Goal: Transaction & Acquisition: Purchase product/service

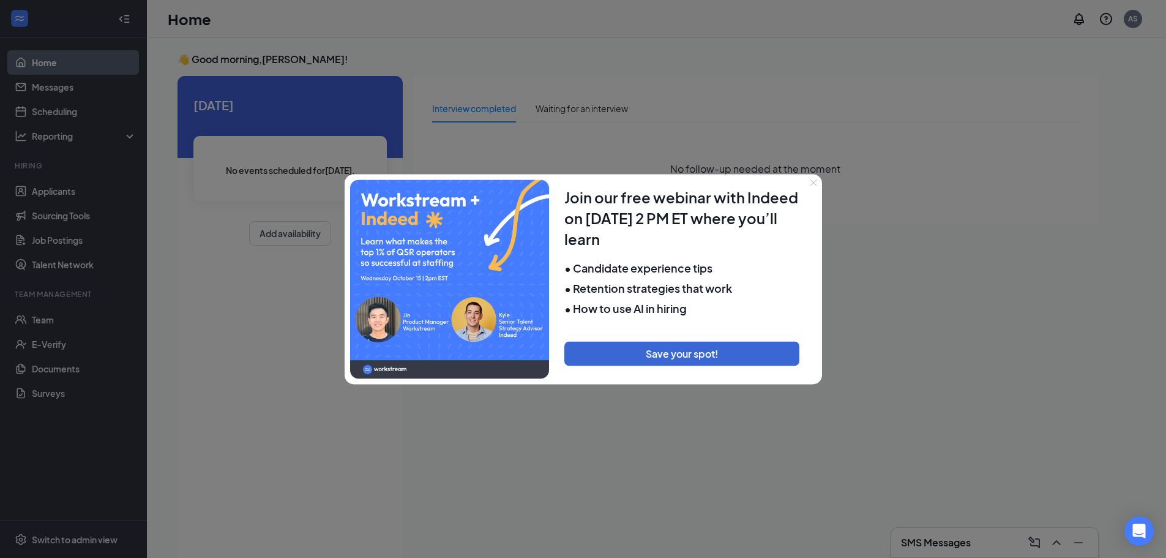
click at [812, 181] on icon "Close" at bounding box center [813, 182] width 7 height 7
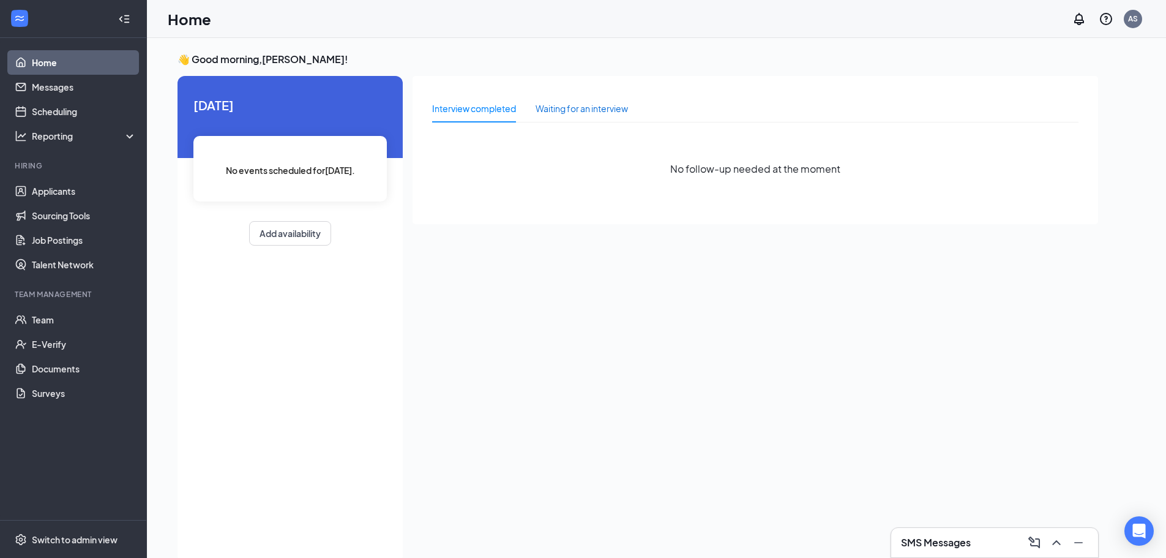
click at [562, 111] on div "Waiting for an interview" at bounding box center [582, 108] width 92 height 13
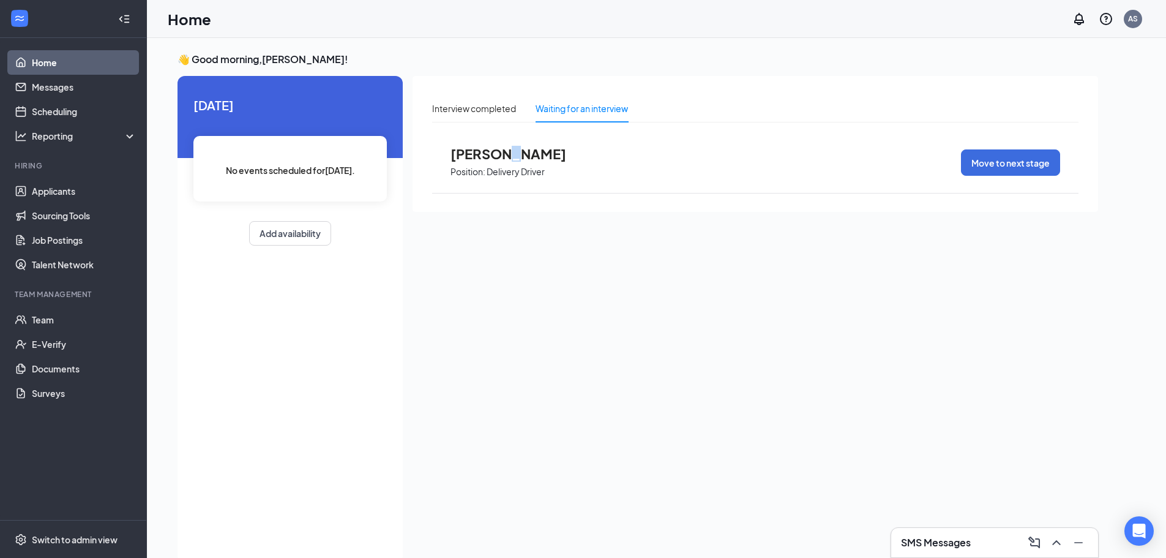
click at [502, 159] on span "[PERSON_NAME]" at bounding box center [517, 154] width 135 height 16
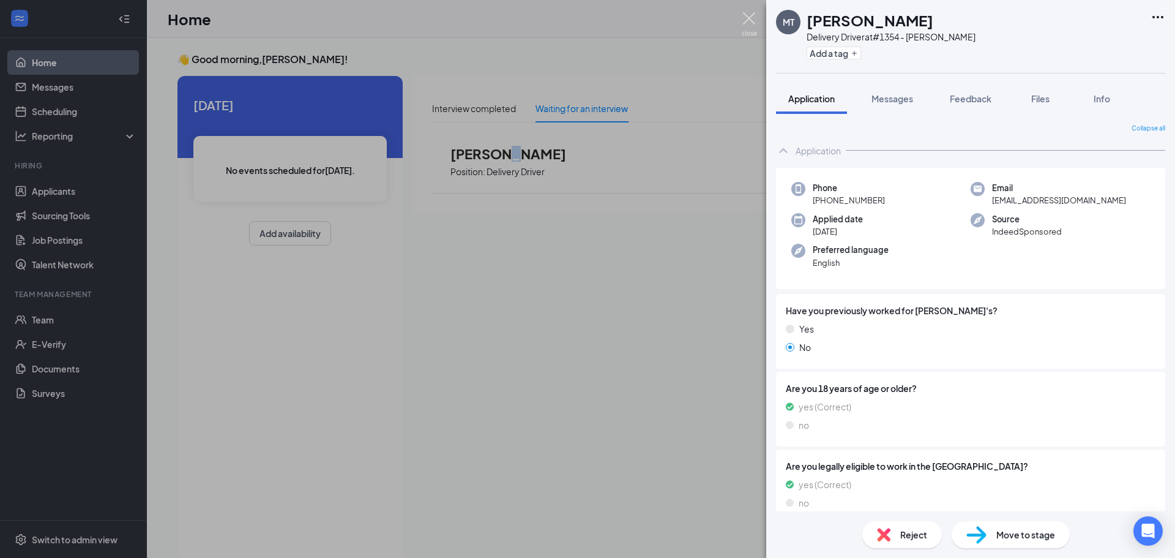
click at [750, 17] on img at bounding box center [749, 24] width 15 height 24
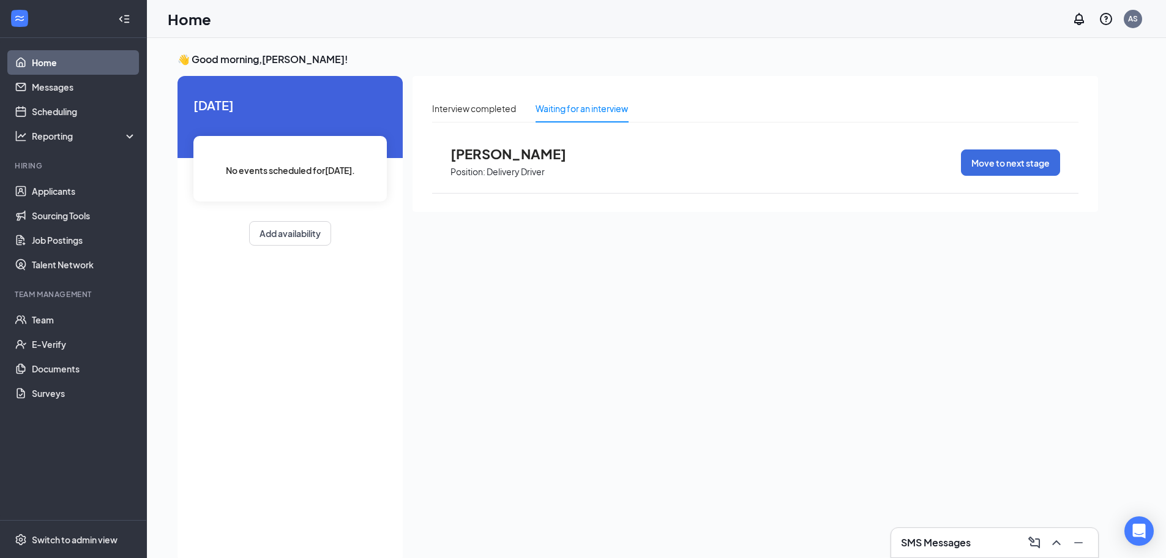
click at [597, 50] on div "👋 Good morning, [PERSON_NAME] ! [DATE] No events scheduled for [DATE] . Add ava…" at bounding box center [656, 310] width 1019 height 545
click at [499, 156] on span "[PERSON_NAME]" at bounding box center [517, 154] width 135 height 16
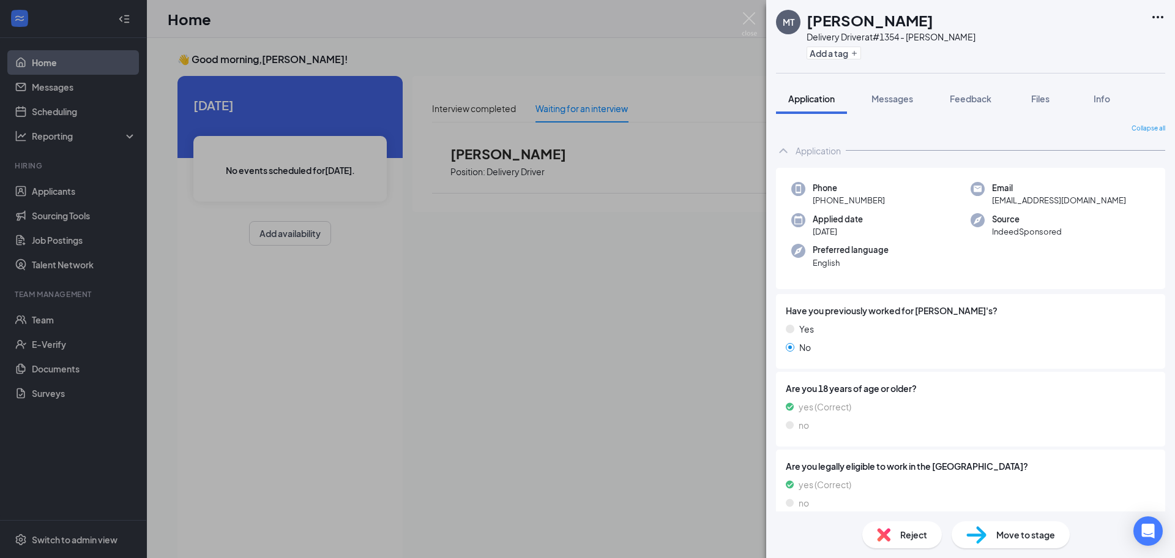
click at [908, 529] on span "Reject" at bounding box center [913, 534] width 27 height 13
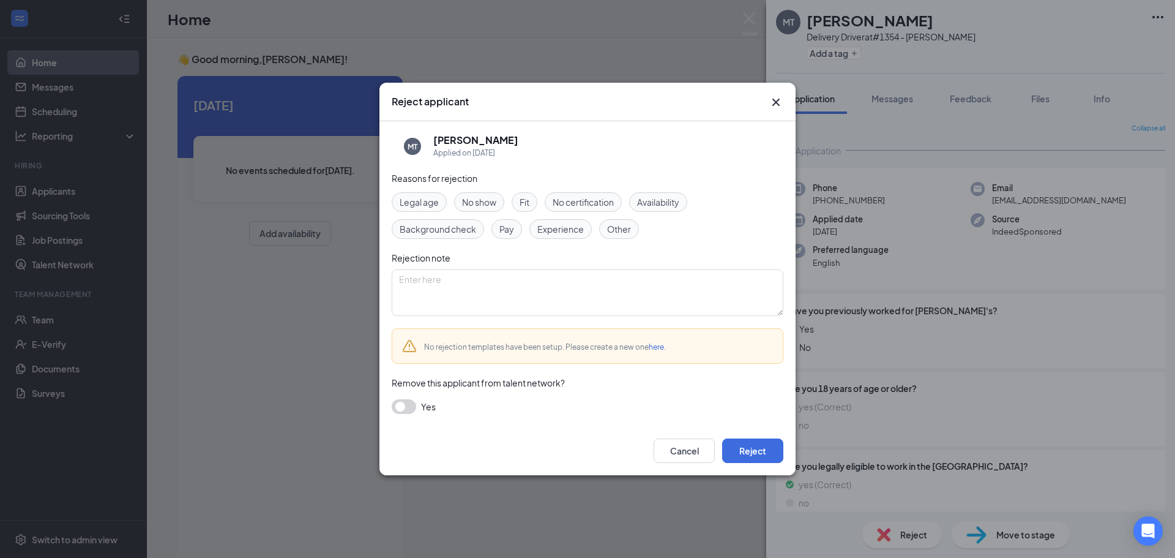
click at [622, 225] on span "Other" at bounding box center [619, 228] width 24 height 13
click at [736, 439] on button "Reject" at bounding box center [752, 450] width 61 height 24
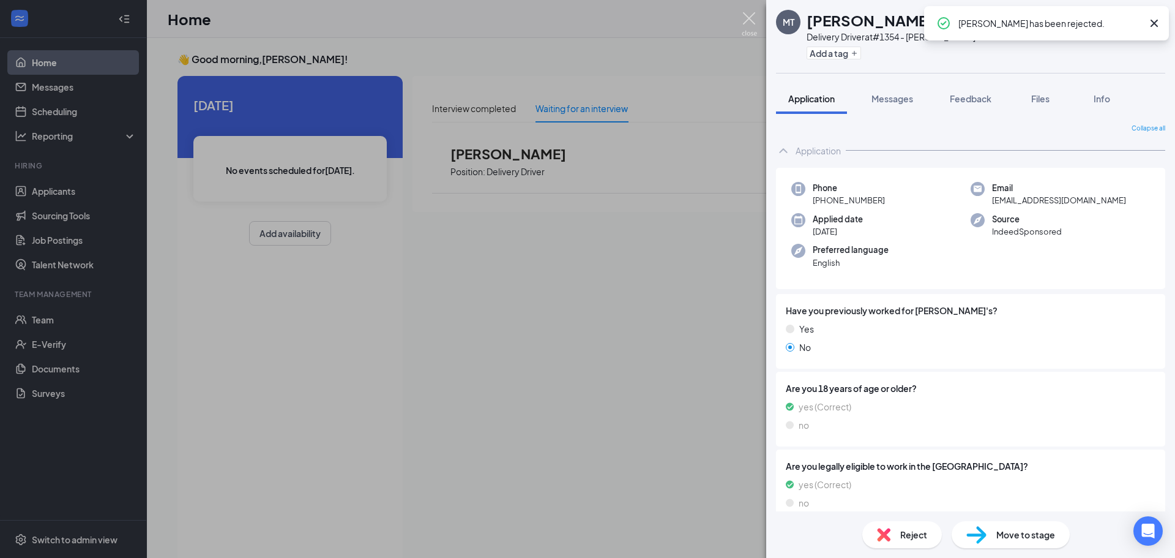
click at [750, 33] on img at bounding box center [749, 24] width 15 height 24
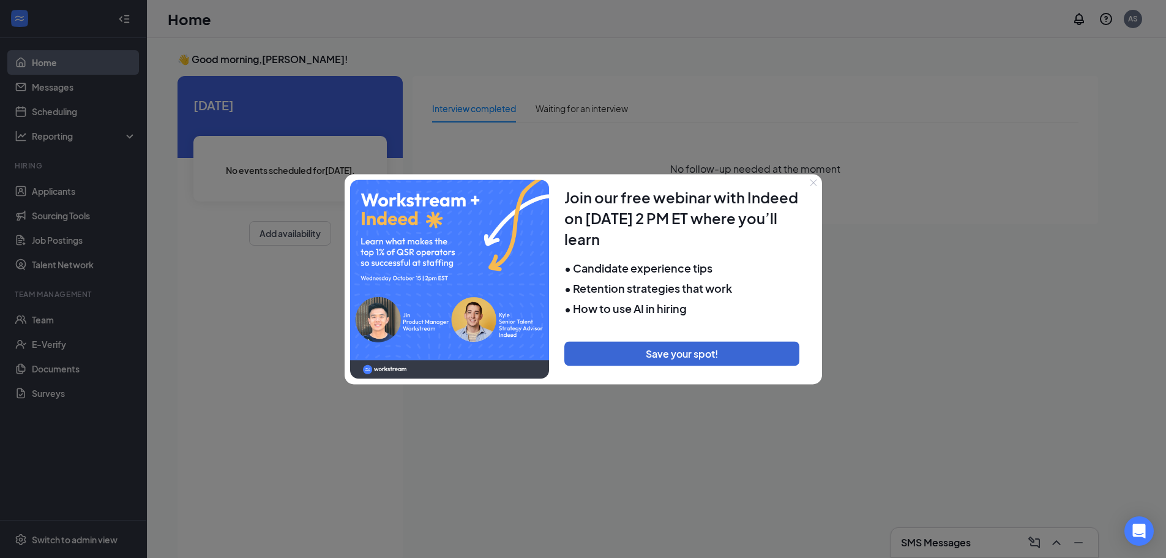
click at [810, 181] on icon "Close" at bounding box center [813, 182] width 7 height 7
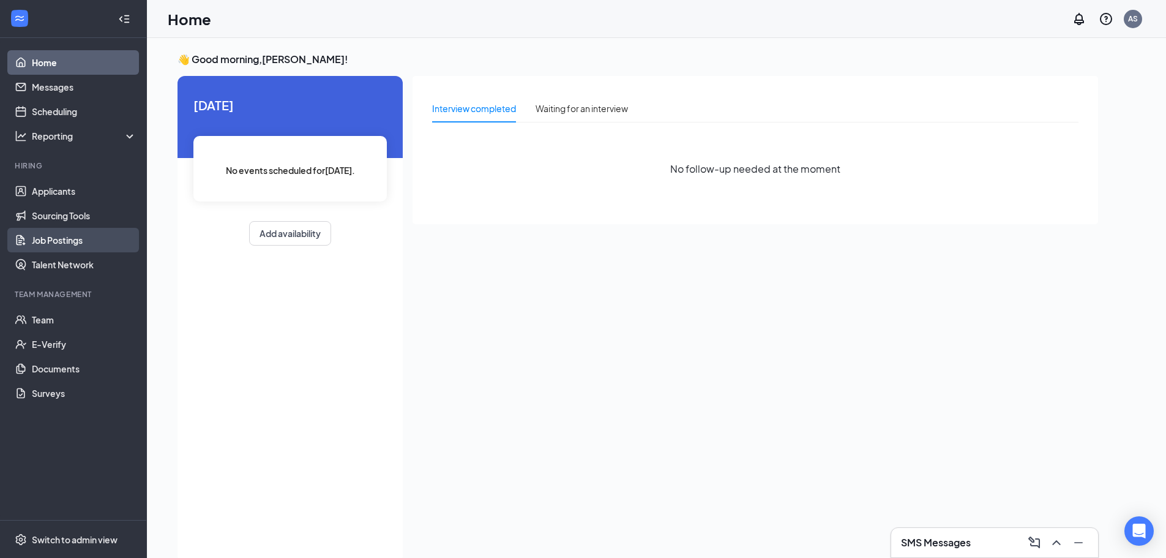
click at [63, 234] on link "Job Postings" at bounding box center [84, 240] width 105 height 24
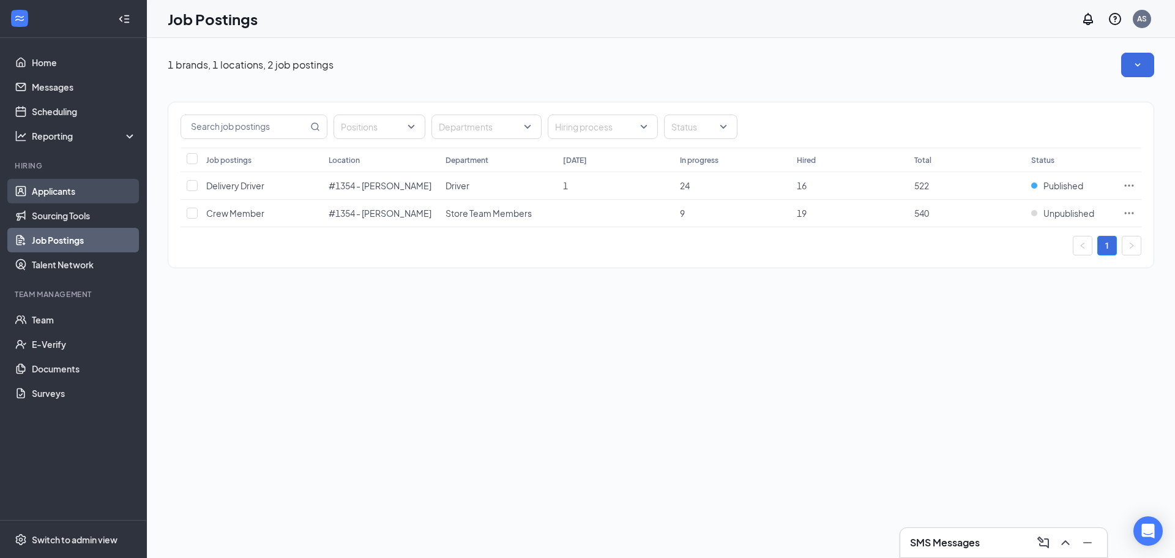
click at [56, 188] on link "Applicants" at bounding box center [84, 191] width 105 height 24
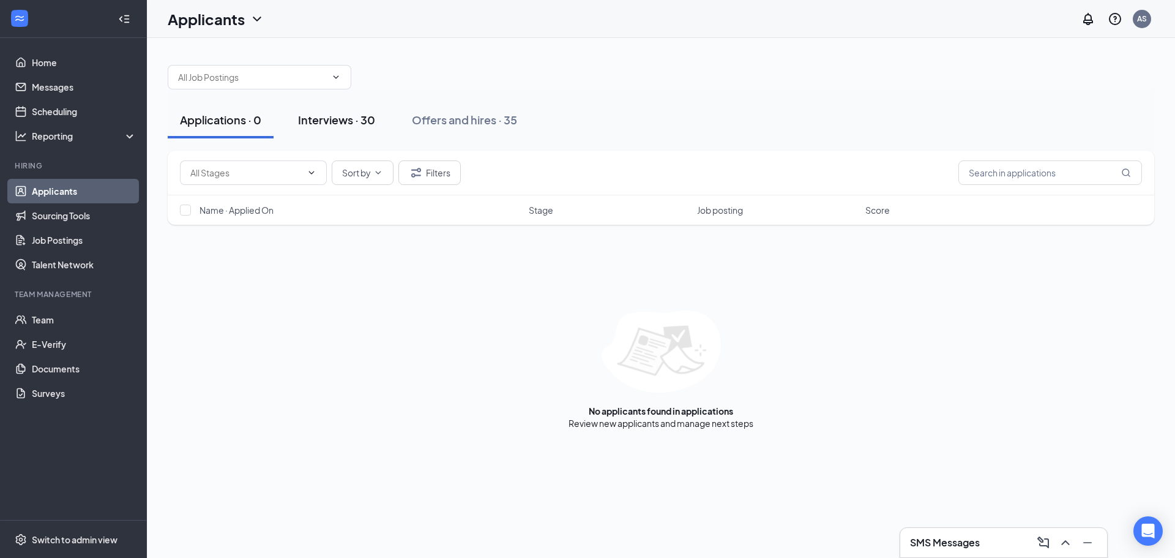
click at [341, 116] on div "Interviews · 30" at bounding box center [336, 119] width 77 height 15
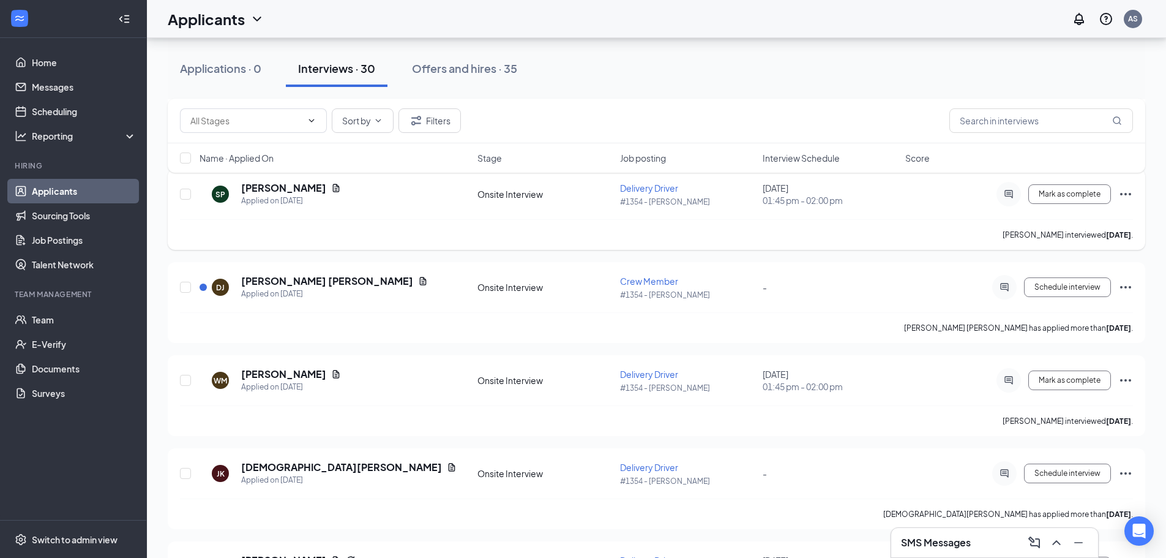
scroll to position [673, 0]
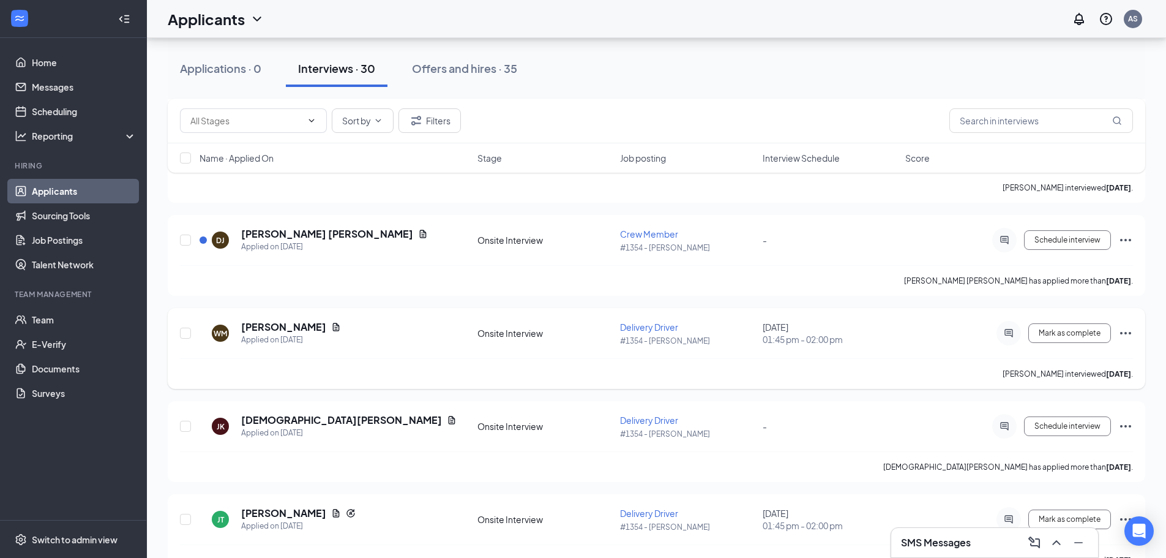
click at [1130, 333] on icon "Ellipses" at bounding box center [1125, 333] width 11 height 2
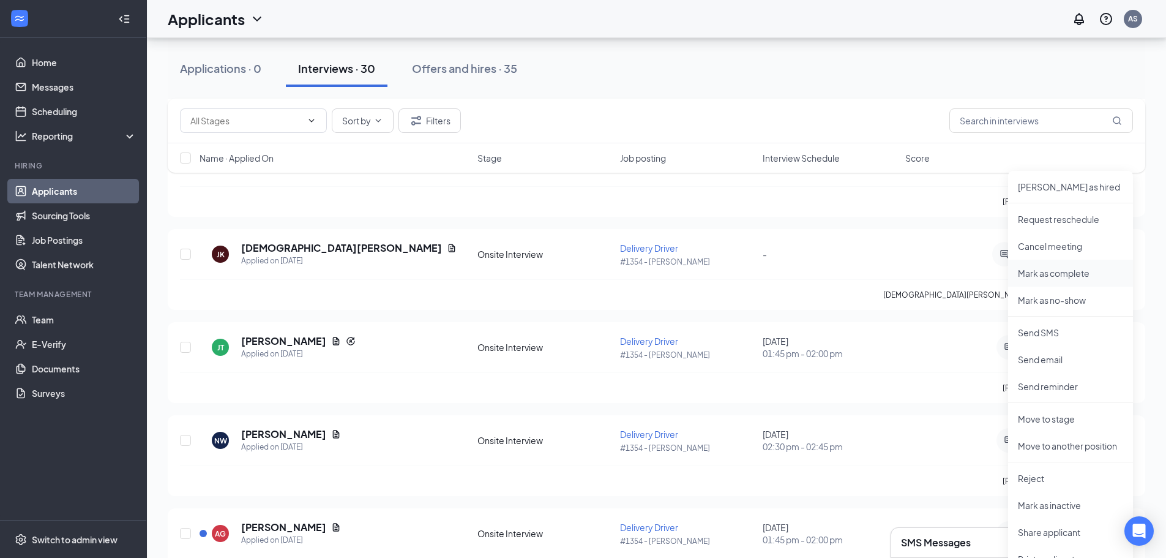
scroll to position [857, 0]
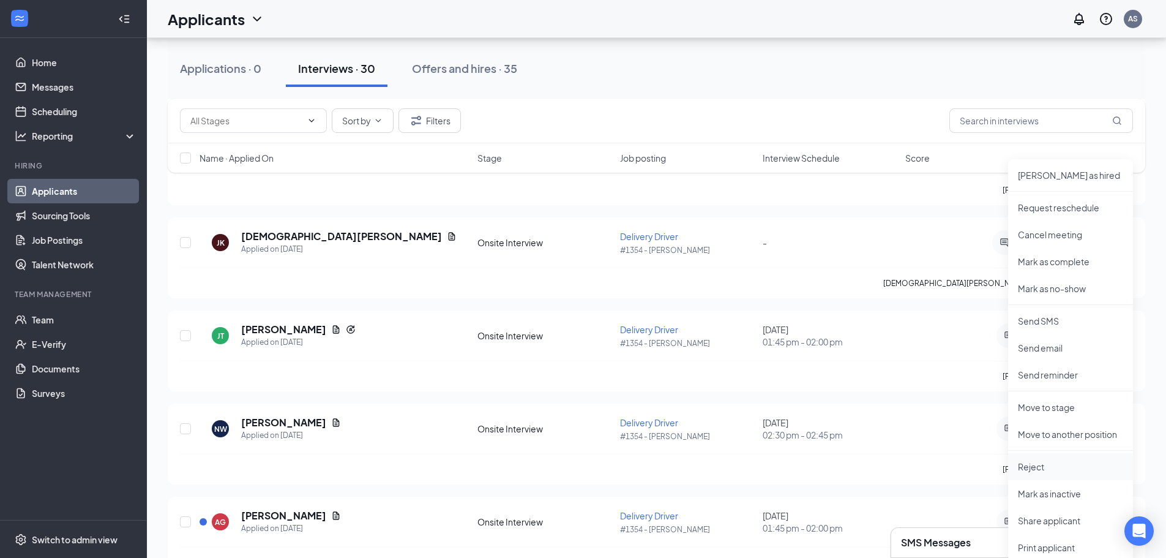
click at [1029, 460] on p "Reject" at bounding box center [1070, 466] width 105 height 12
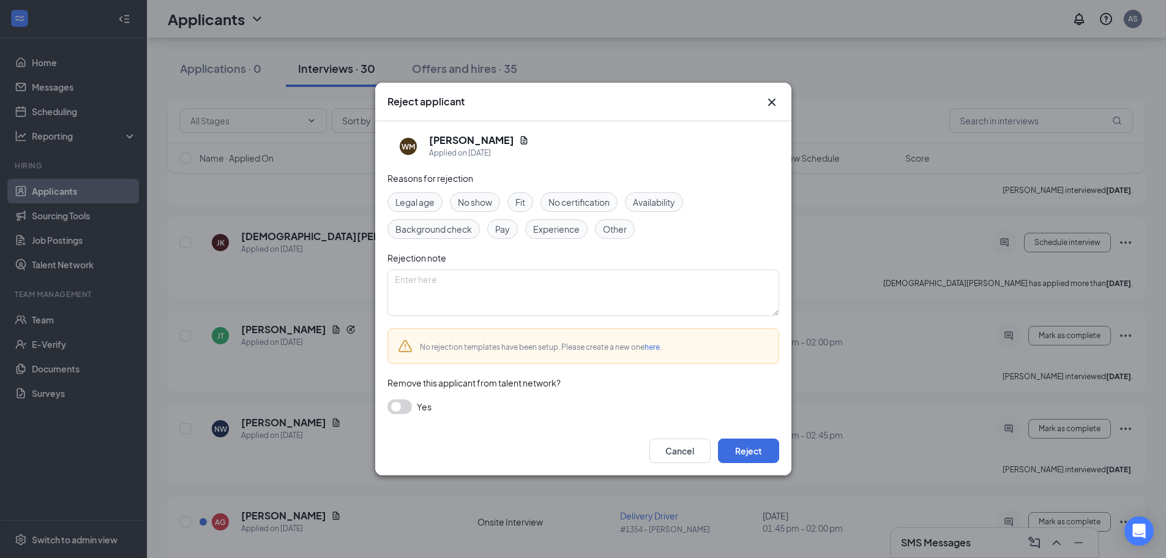
click at [619, 228] on span "Other" at bounding box center [615, 228] width 24 height 13
click at [775, 454] on button "Reject" at bounding box center [748, 450] width 61 height 24
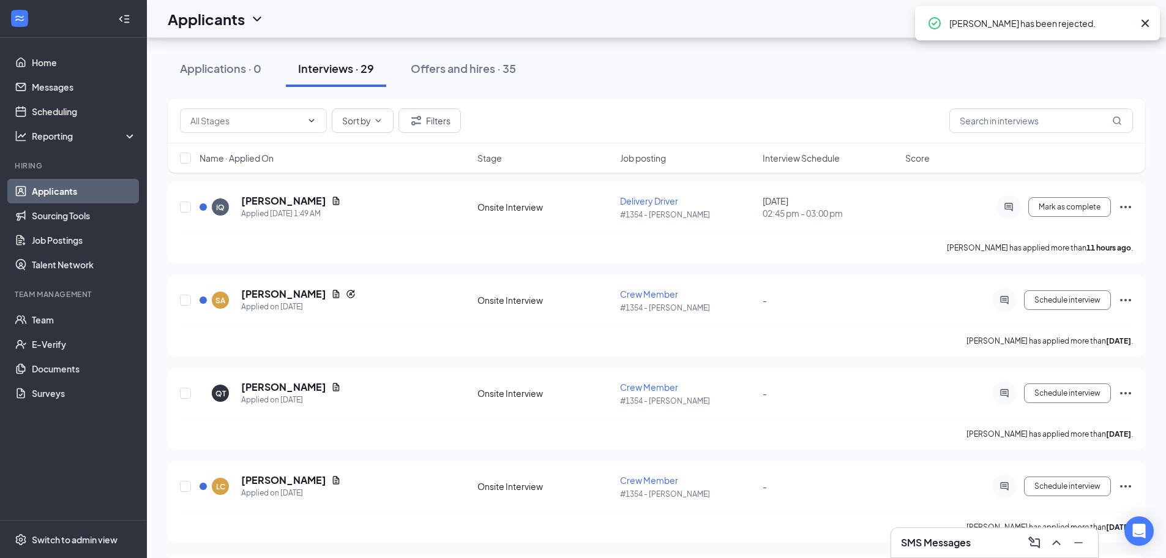
scroll to position [0, 0]
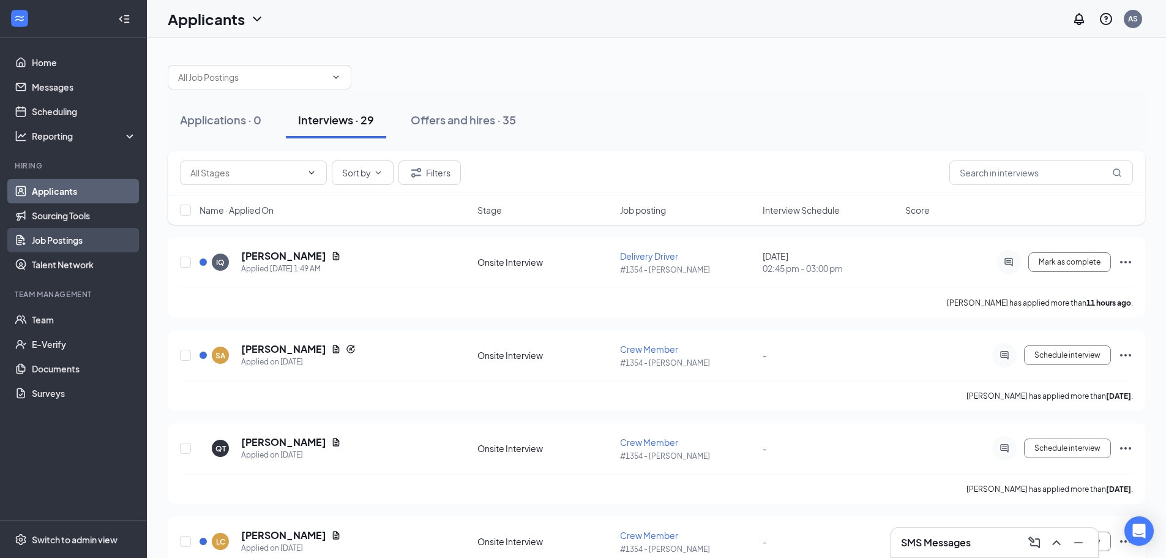
click at [72, 241] on link "Job Postings" at bounding box center [84, 240] width 105 height 24
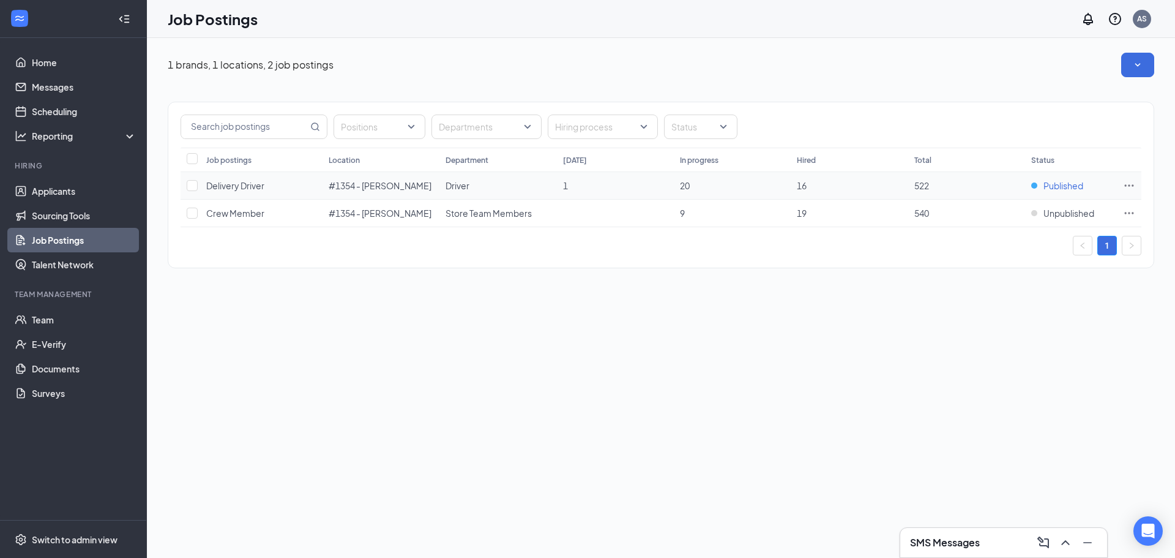
click at [1062, 184] on span "Published" at bounding box center [1064, 185] width 40 height 12
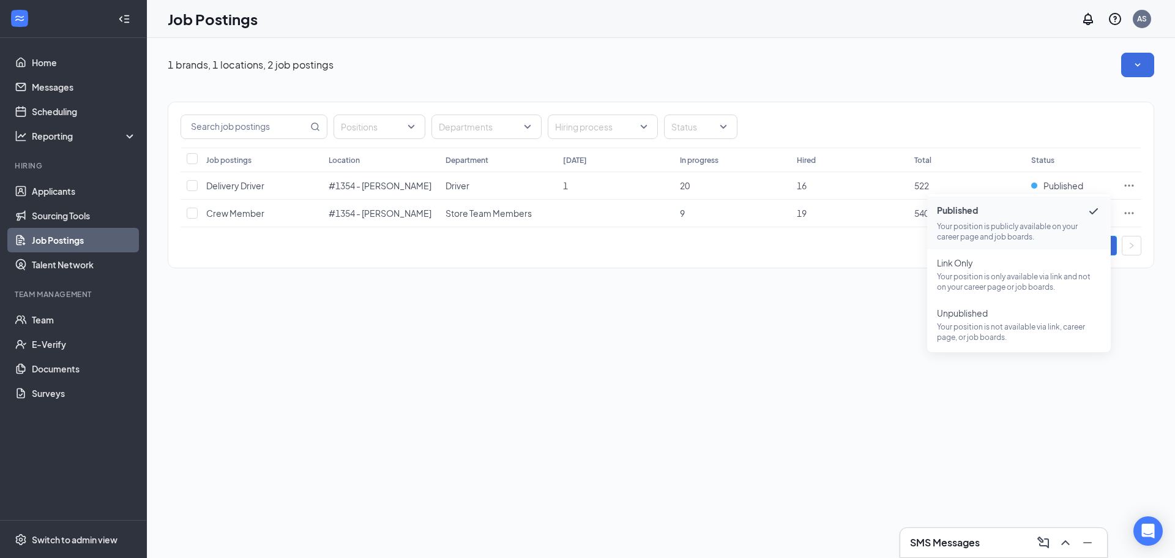
click at [1090, 72] on div "1 brands, 1 locations, 2 job postings" at bounding box center [661, 65] width 987 height 24
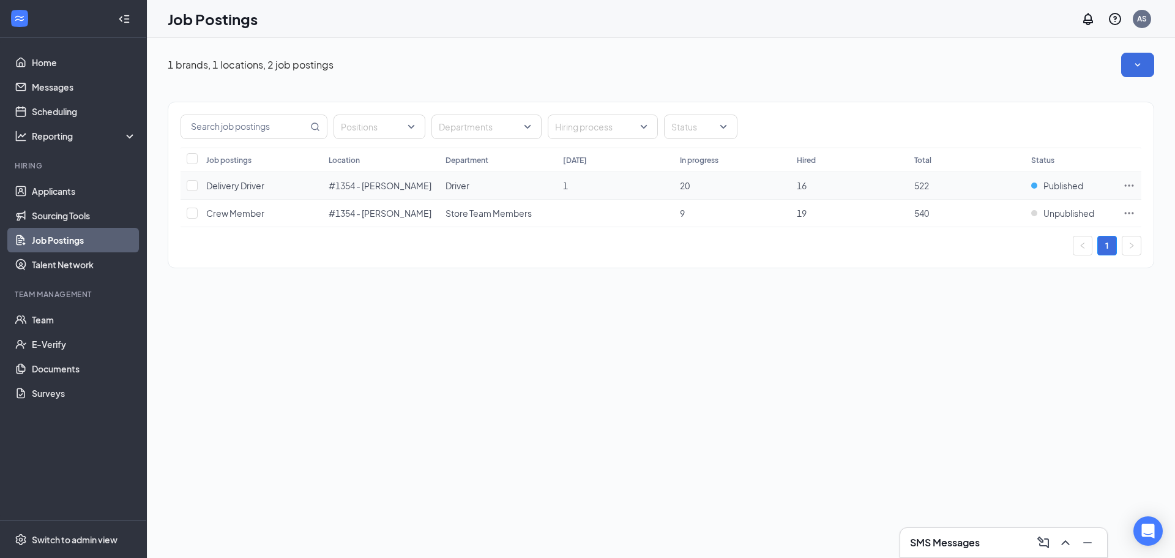
click at [1130, 189] on icon "Ellipses" at bounding box center [1129, 185] width 12 height 12
click at [1014, 211] on span "View sourcing tools" at bounding box center [999, 210] width 77 height 11
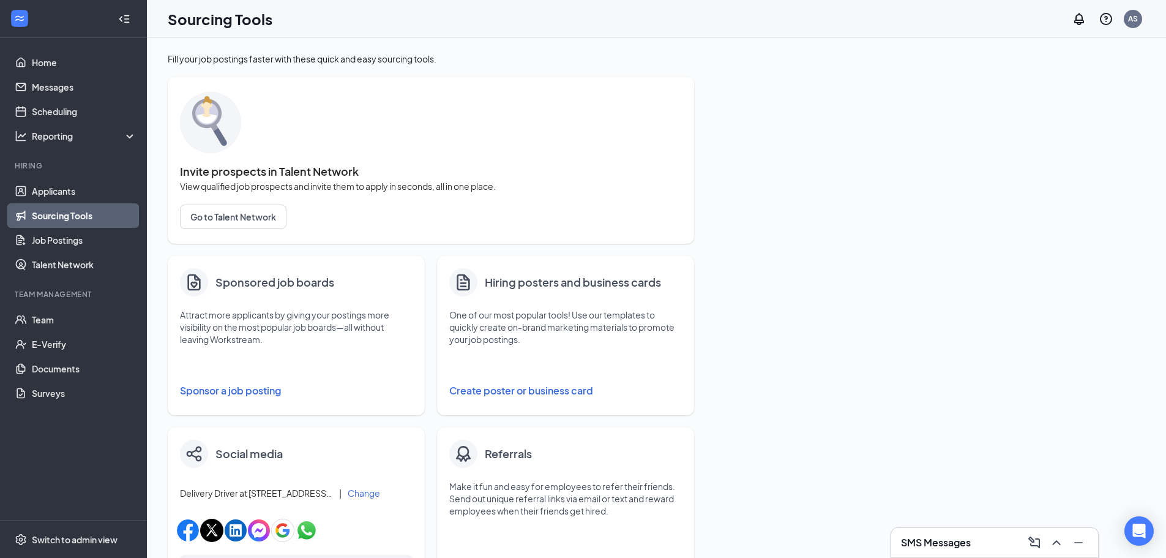
click at [241, 389] on button "Sponsor a job posting" at bounding box center [296, 390] width 233 height 24
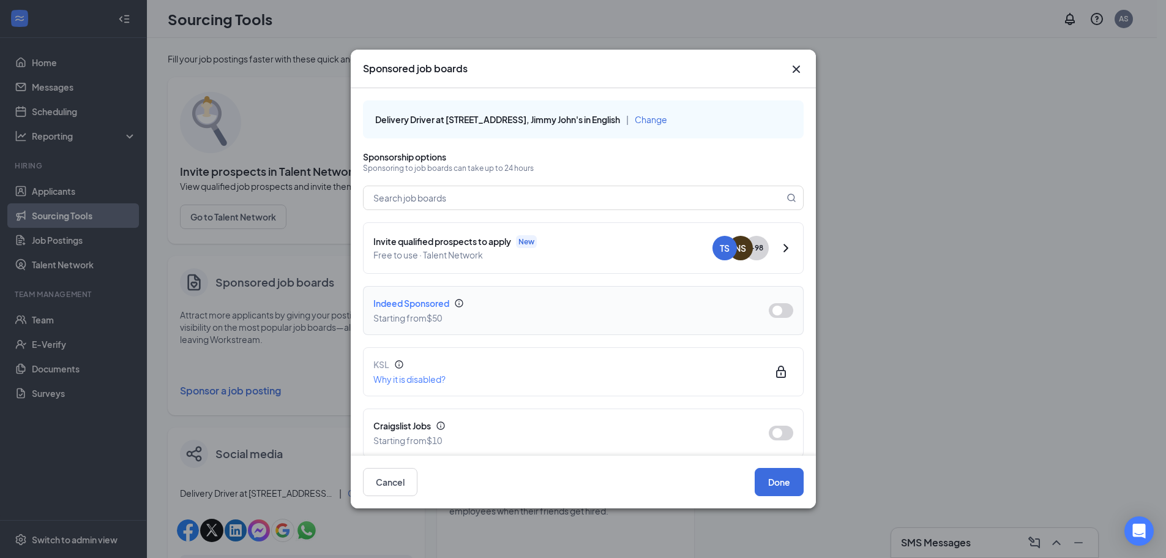
click at [778, 313] on button "button" at bounding box center [781, 310] width 24 height 15
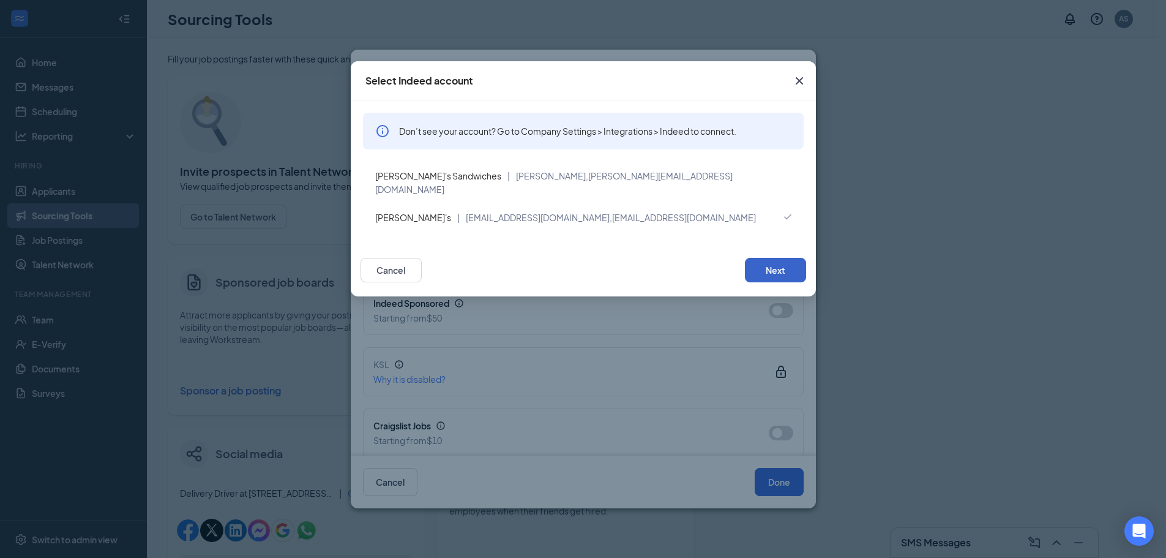
click at [777, 258] on button "Next" at bounding box center [775, 270] width 61 height 24
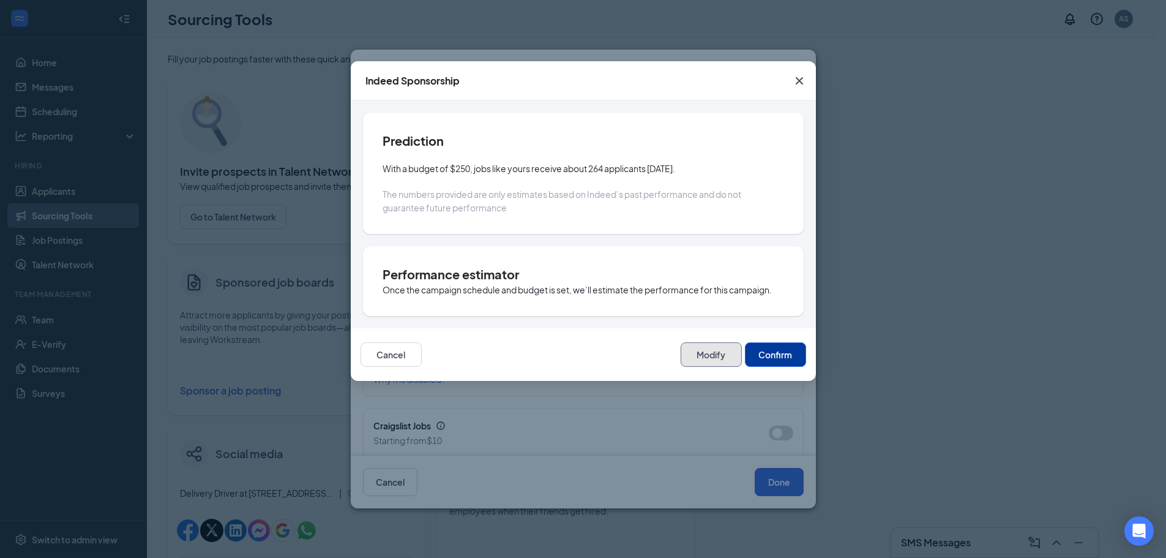
click at [726, 358] on button "Modify" at bounding box center [711, 354] width 61 height 24
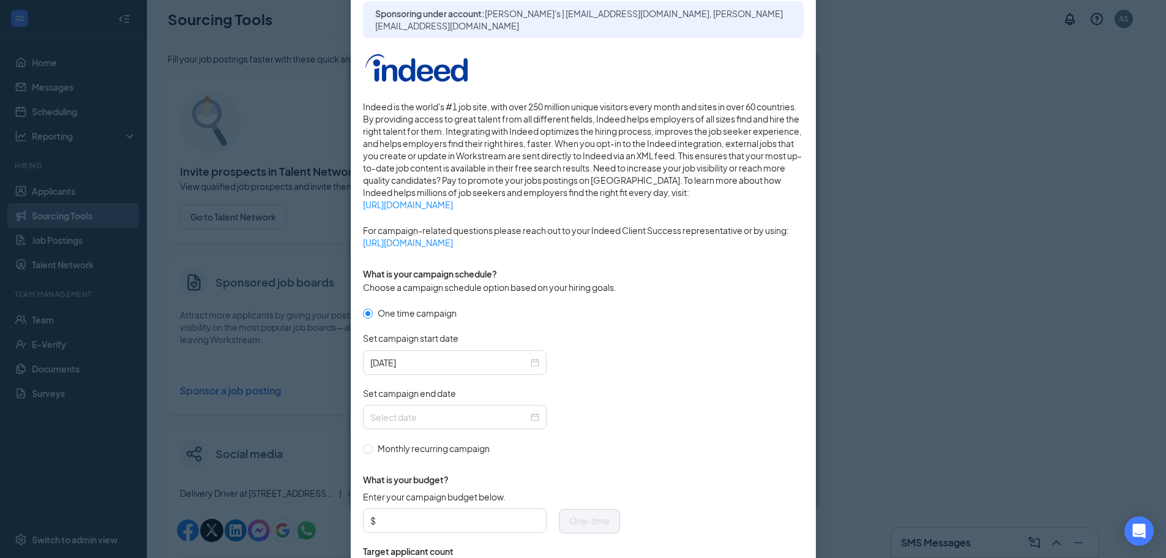
scroll to position [122, 0]
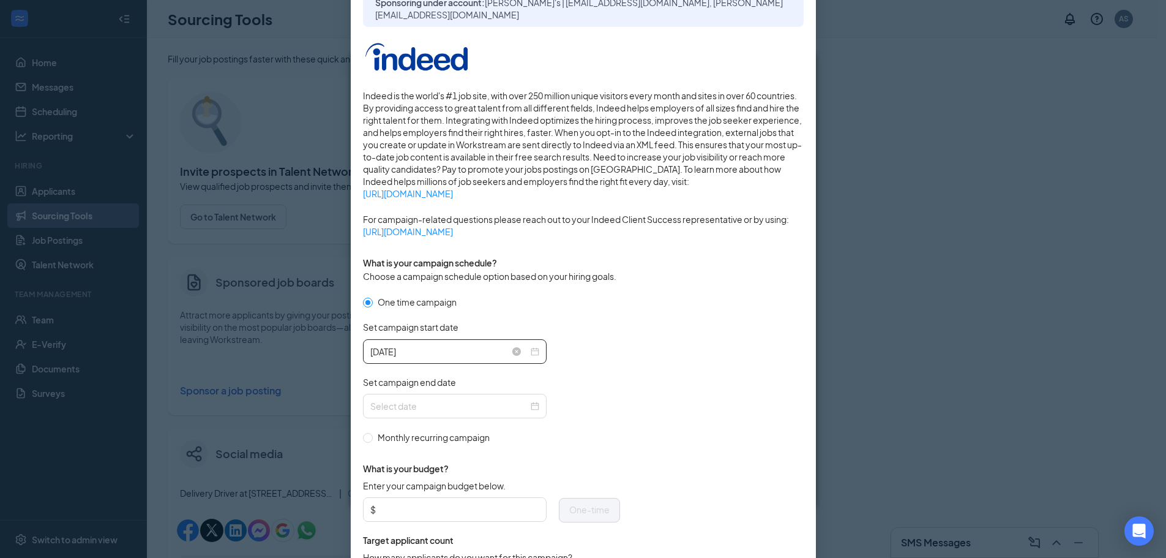
click at [531, 349] on div "2025-10-15" at bounding box center [454, 351] width 169 height 13
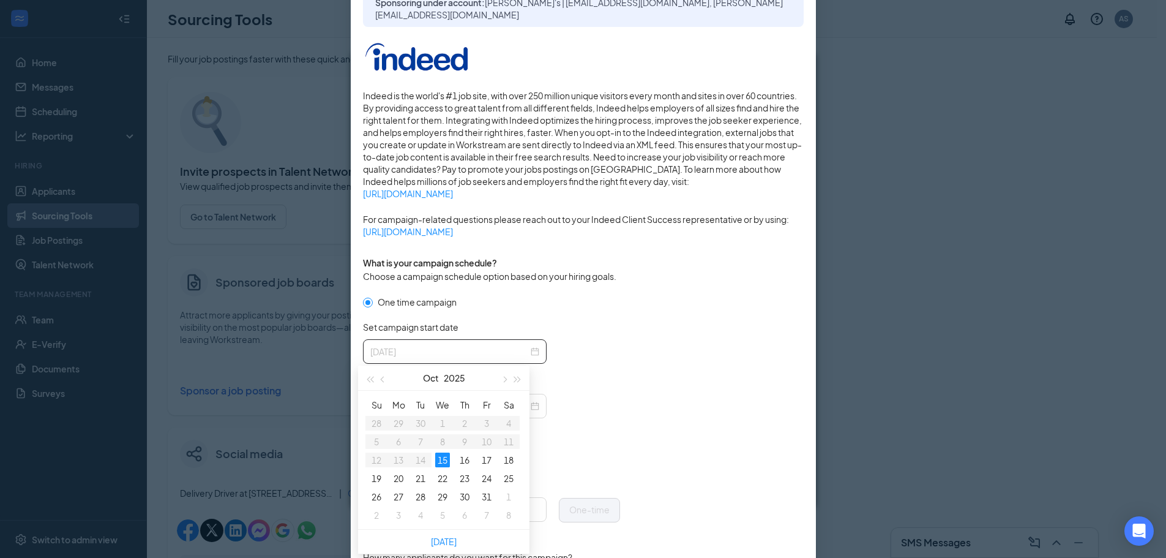
type input "2025-10-15"
click at [442, 457] on div "15" at bounding box center [442, 459] width 15 height 15
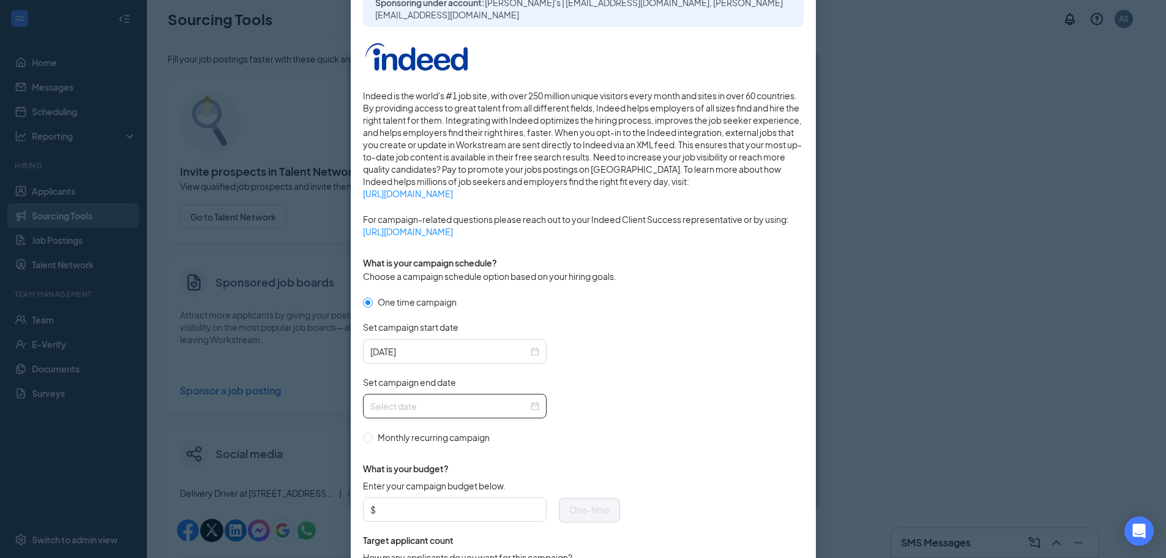
click at [537, 408] on div at bounding box center [455, 406] width 184 height 24
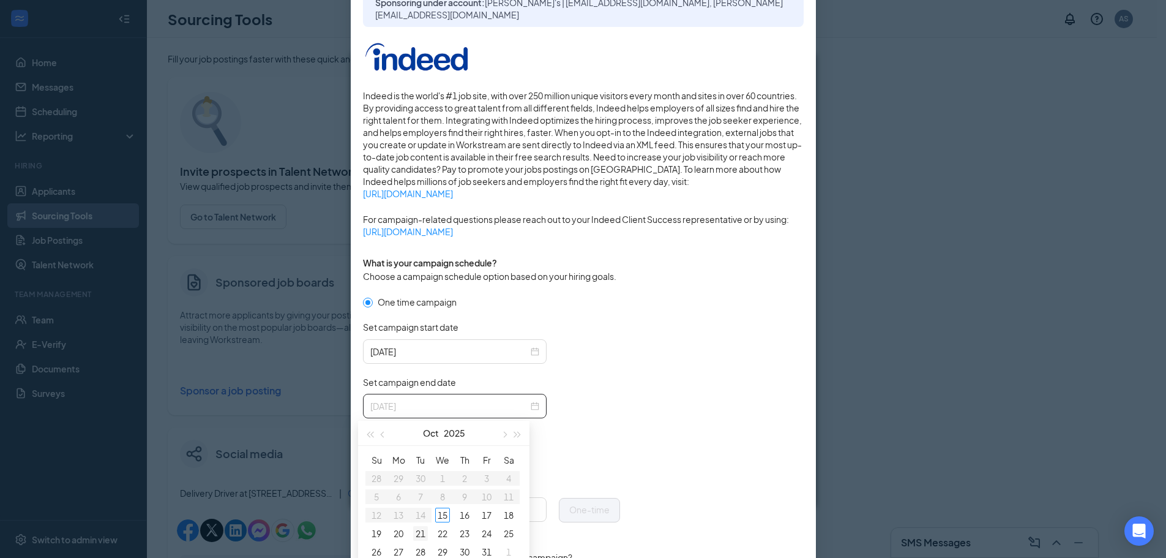
type input "2025-10-21"
click at [424, 532] on div "21" at bounding box center [420, 533] width 15 height 15
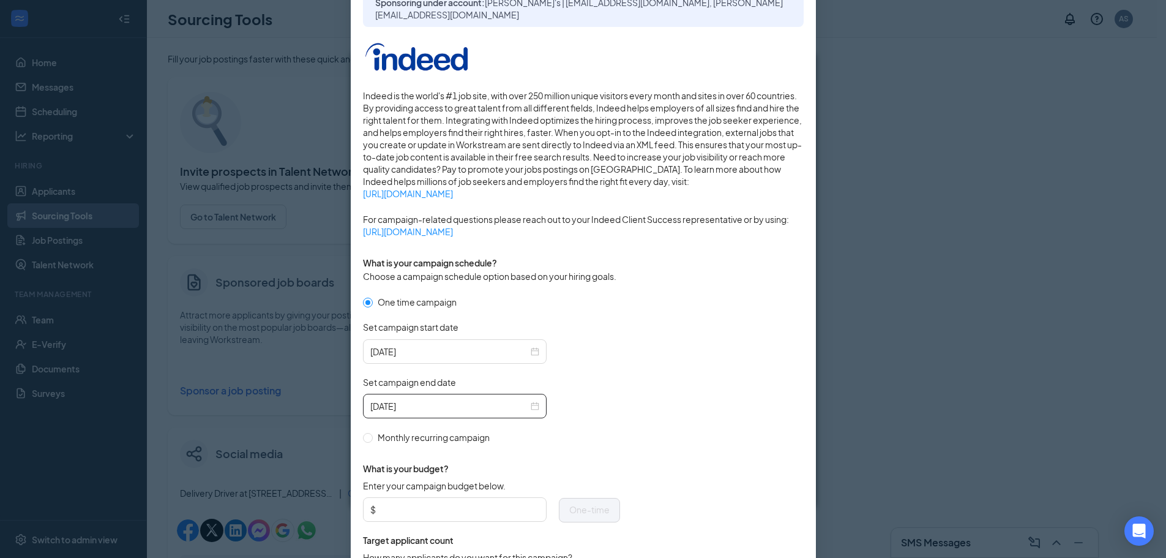
scroll to position [184, 0]
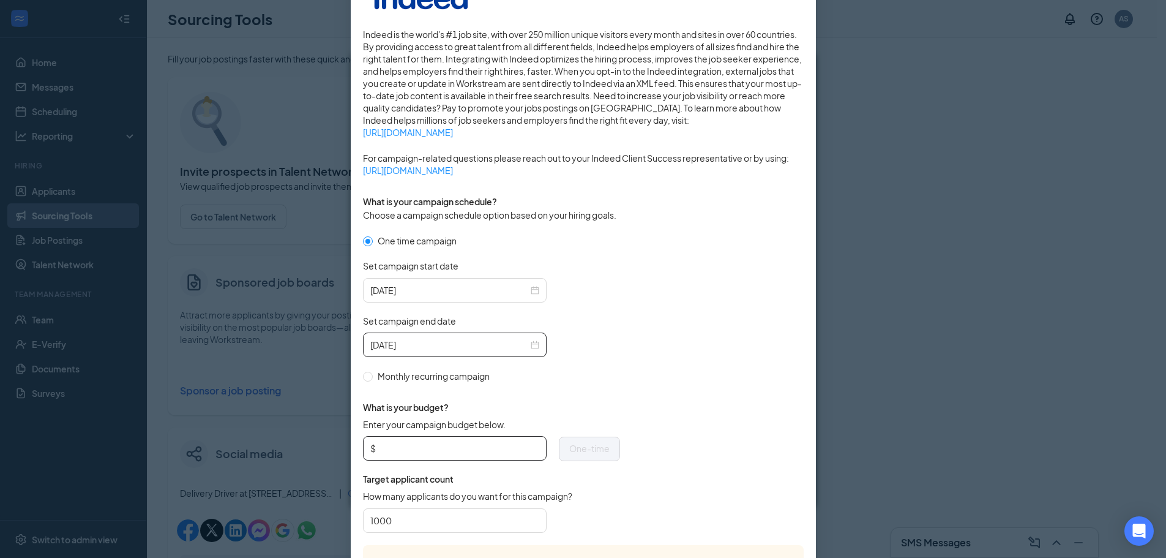
click at [384, 448] on input "Enter your campaign budget below." at bounding box center [458, 448] width 161 height 18
type input "150"
click at [394, 528] on input "1000" at bounding box center [454, 520] width 169 height 18
type input "1"
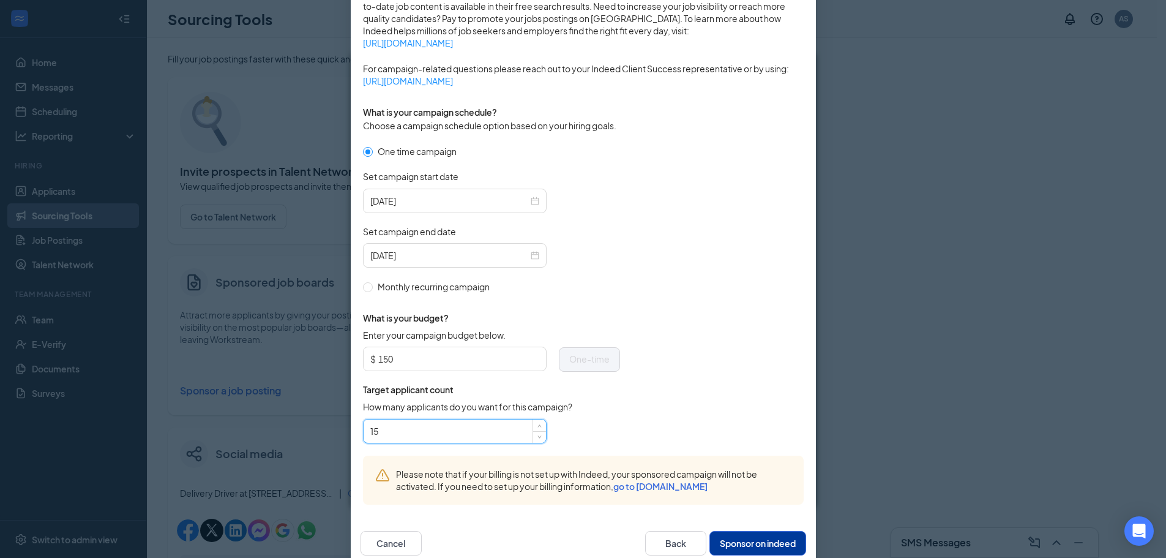
scroll to position [299, 0]
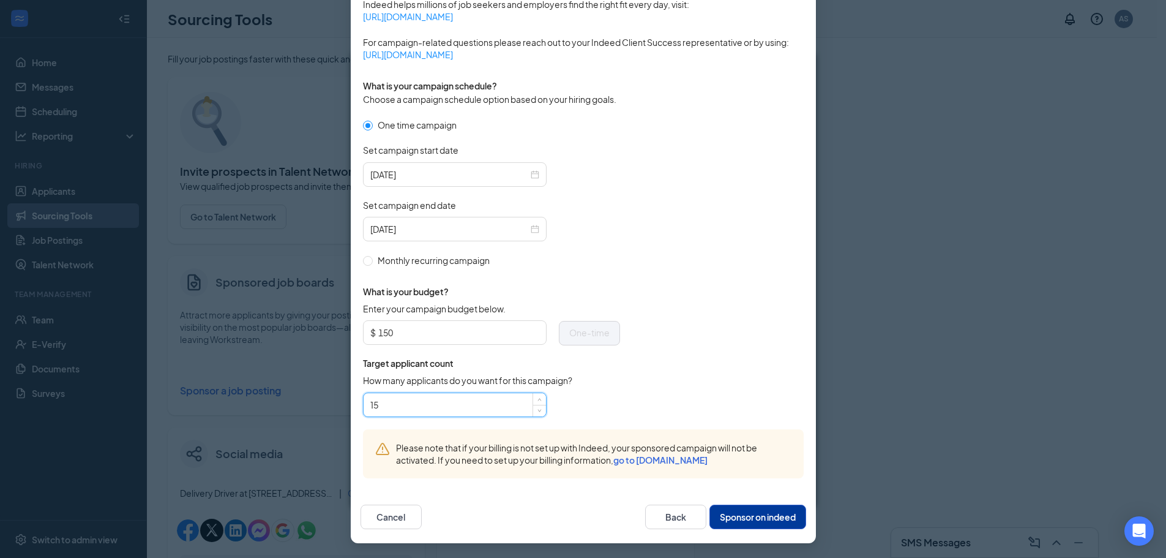
type input "15"
click at [763, 517] on button "Sponsor on indeed" at bounding box center [757, 516] width 97 height 24
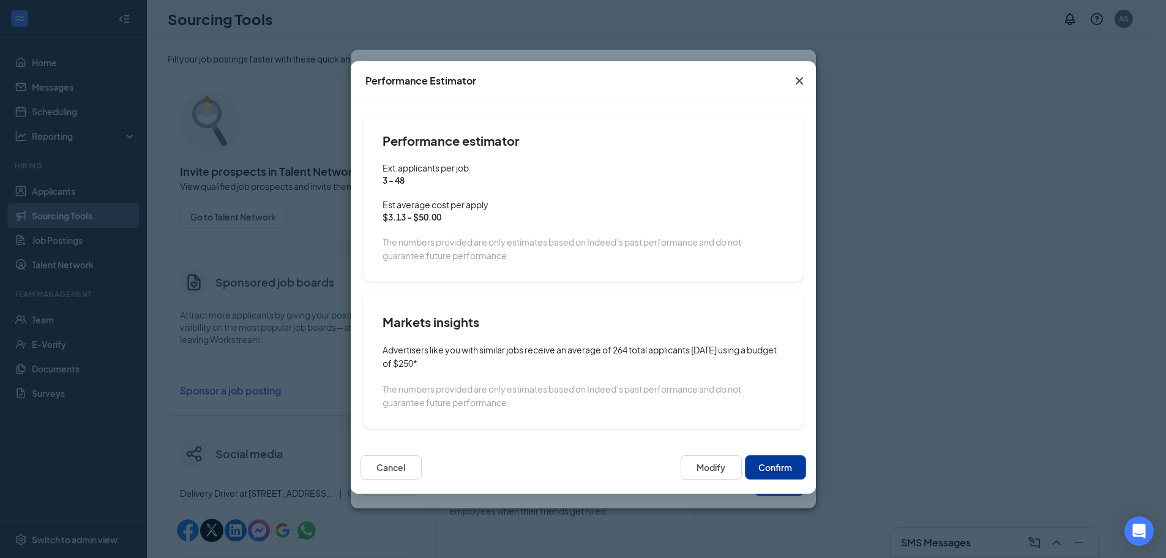
click at [775, 465] on button "Confirm" at bounding box center [775, 467] width 61 height 24
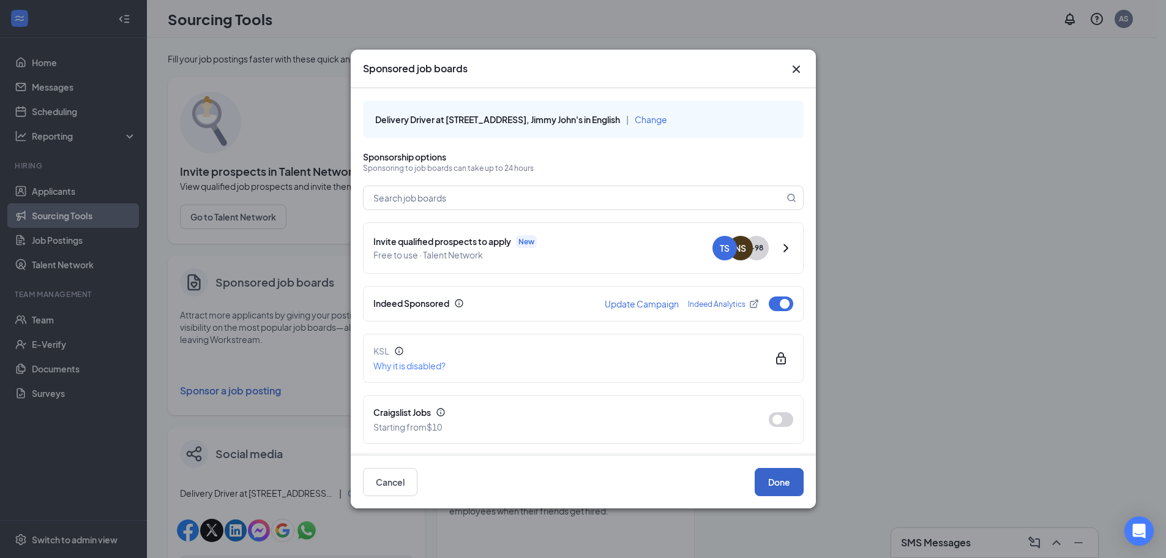
click at [792, 477] on button "Done" at bounding box center [779, 482] width 49 height 28
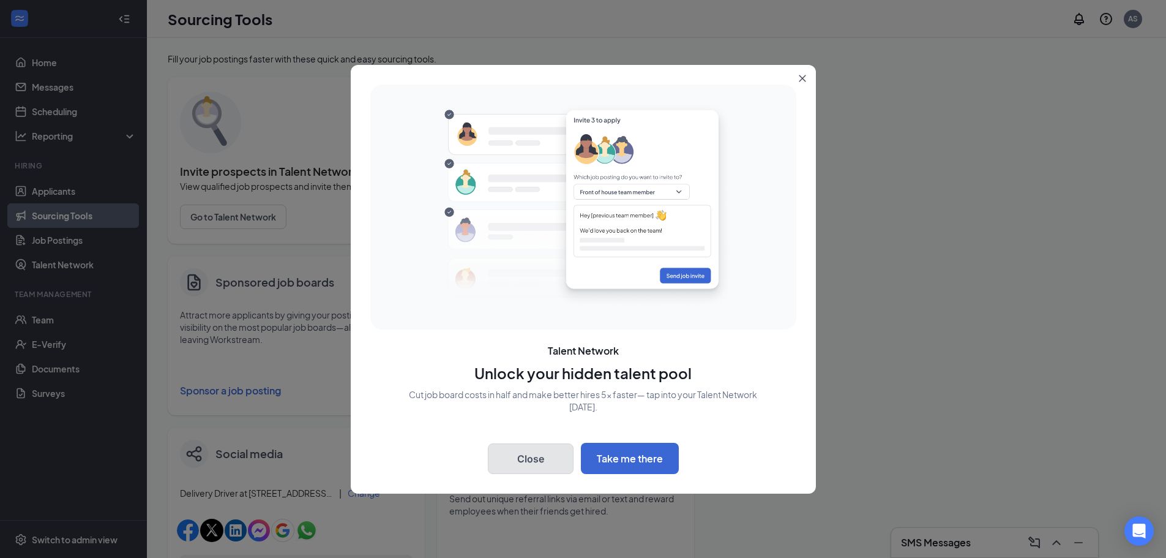
click at [515, 457] on button "Close" at bounding box center [531, 458] width 86 height 31
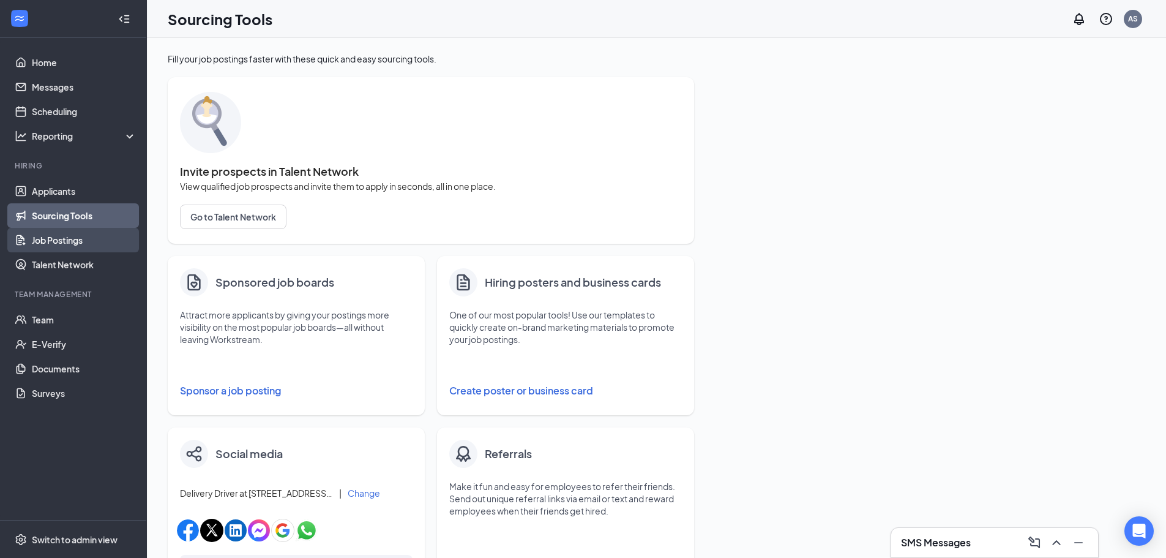
click at [74, 236] on link "Job Postings" at bounding box center [84, 240] width 105 height 24
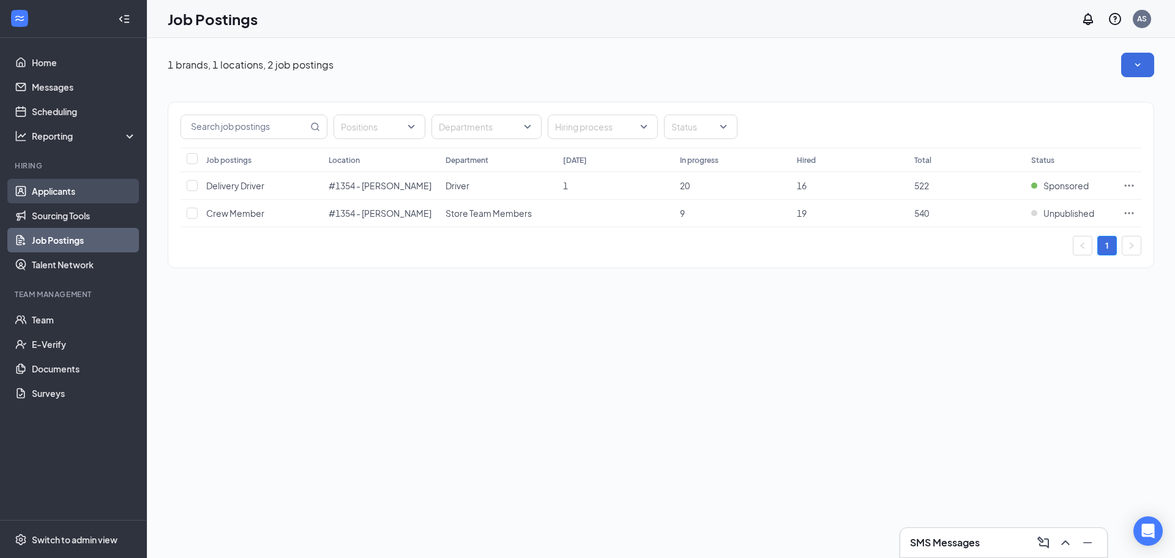
click at [41, 193] on link "Applicants" at bounding box center [84, 191] width 105 height 24
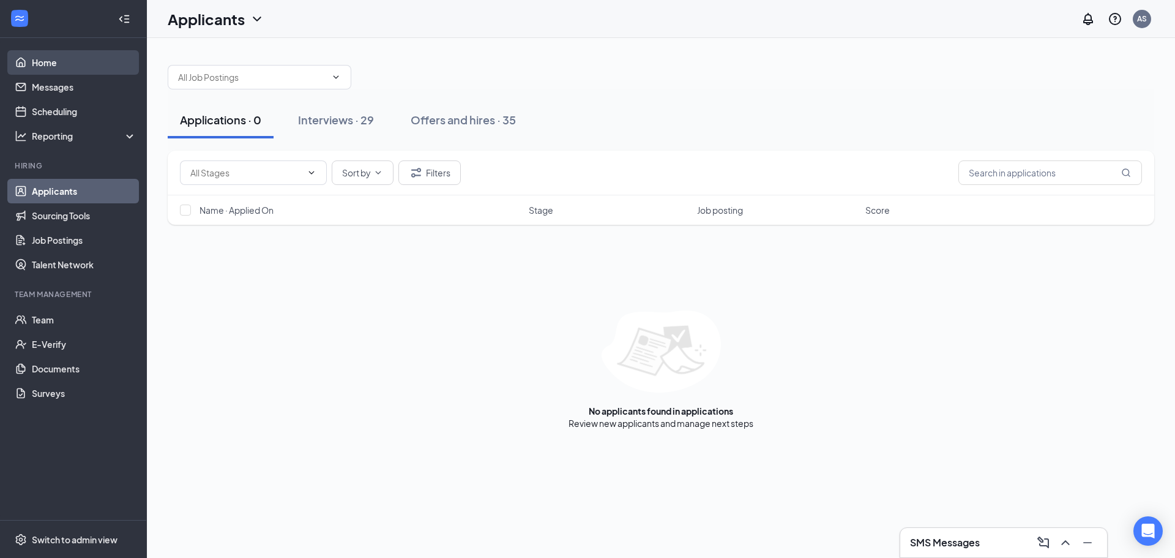
click at [39, 65] on link "Home" at bounding box center [84, 62] width 105 height 24
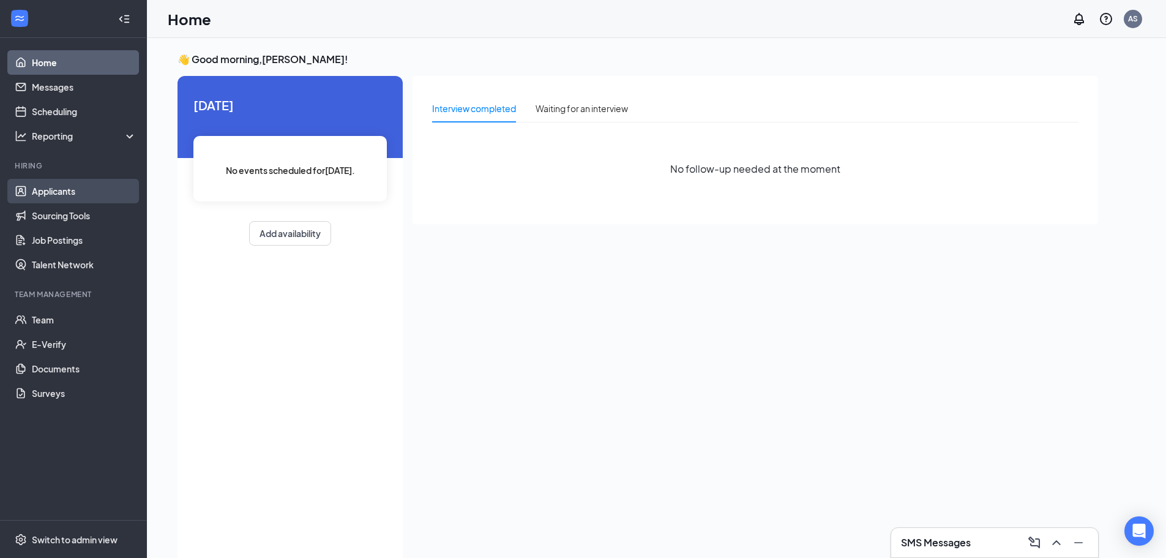
click at [66, 193] on link "Applicants" at bounding box center [84, 191] width 105 height 24
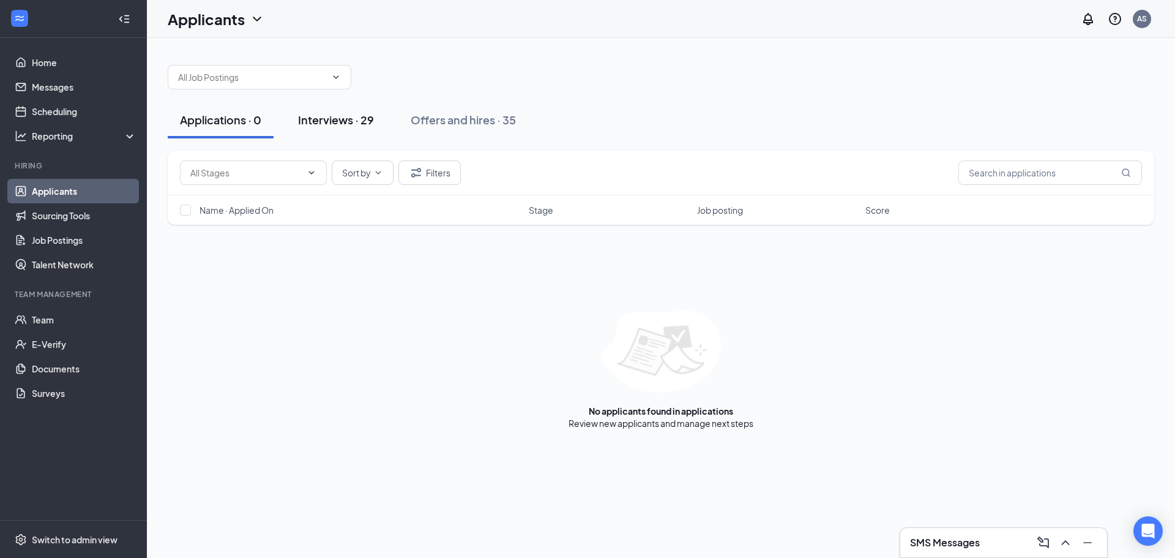
click at [354, 116] on div "Interviews · 29" at bounding box center [336, 119] width 76 height 15
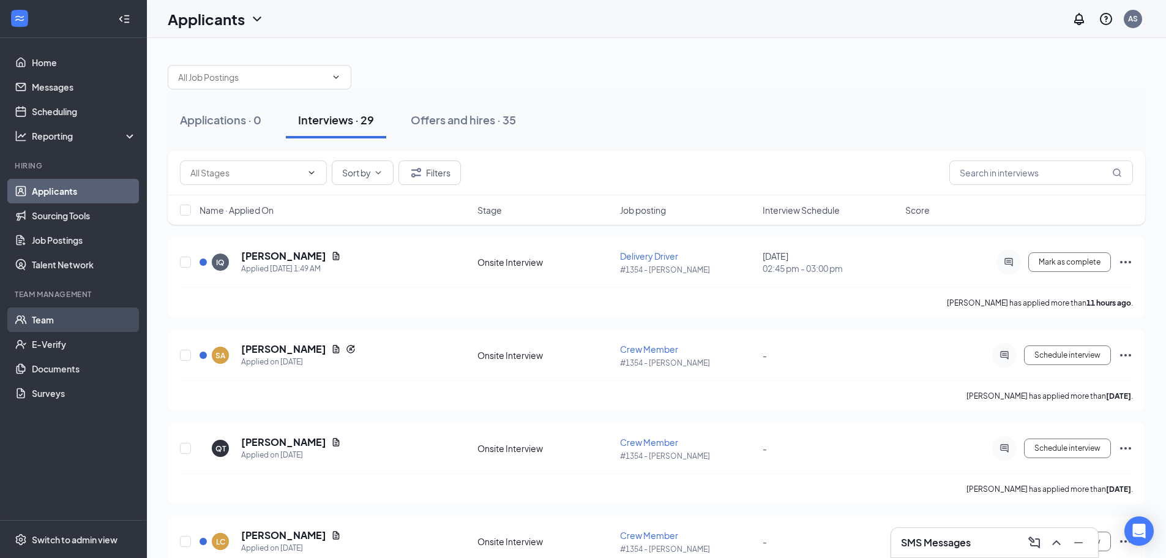
click at [75, 329] on link "Team" at bounding box center [84, 319] width 105 height 24
